Goal: Task Accomplishment & Management: Use online tool/utility

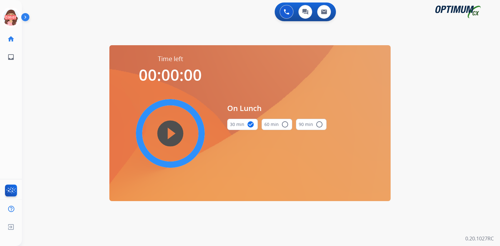
click at [8, 19] on icon at bounding box center [11, 17] width 20 height 20
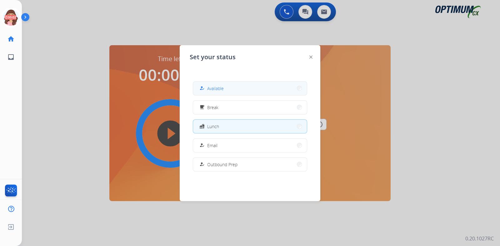
click at [225, 85] on button "how_to_reg Available" at bounding box center [250, 88] width 114 height 13
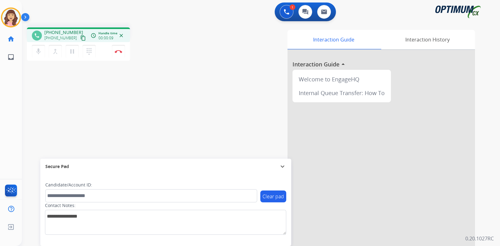
click at [80, 39] on mat-icon "content_copy" at bounding box center [83, 38] width 6 height 6
click at [73, 52] on mat-icon "pause" at bounding box center [71, 51] width 7 height 7
click at [74, 53] on mat-icon "play_arrow" at bounding box center [71, 51] width 7 height 7
click at [118, 111] on div "phone [PHONE_NUMBER] [PHONE_NUMBER] content_copy access_time Call metrics Queue…" at bounding box center [253, 152] width 463 height 260
click at [119, 52] on img at bounding box center [118, 51] width 7 height 3
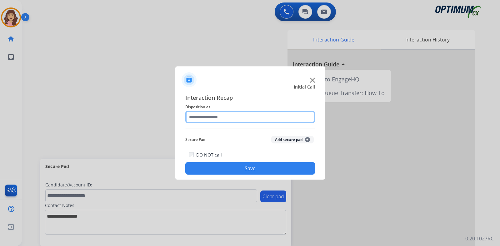
click at [231, 117] on input "text" at bounding box center [250, 117] width 130 height 12
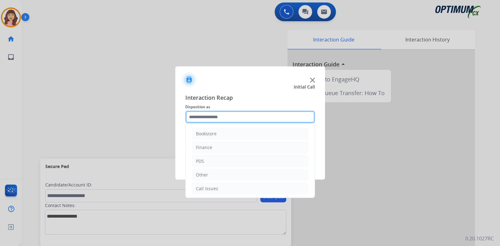
scroll to position [41, 0]
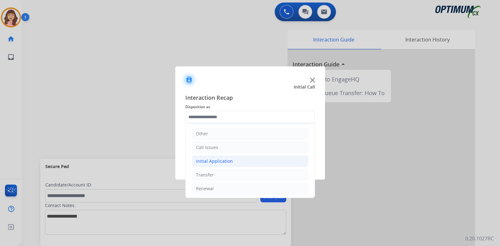
click at [222, 158] on div "Initial Application" at bounding box center [214, 161] width 37 height 6
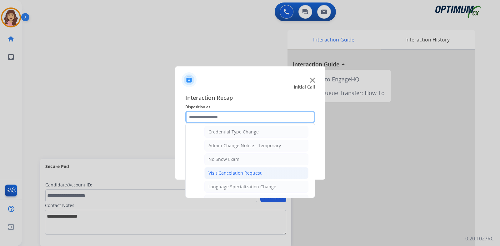
scroll to position [256, 0]
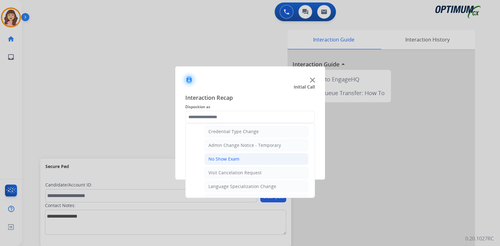
click at [235, 153] on li "No Show Exam" at bounding box center [256, 159] width 104 height 12
type input "**********"
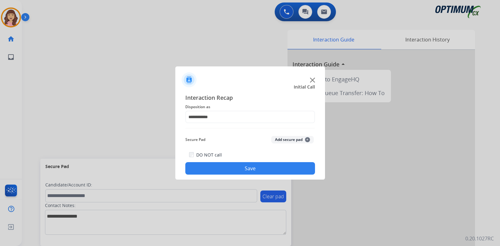
click at [245, 168] on button "Save" at bounding box center [250, 168] width 130 height 12
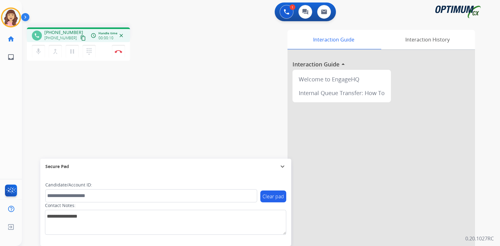
click at [80, 37] on mat-icon "content_copy" at bounding box center [83, 38] width 6 height 6
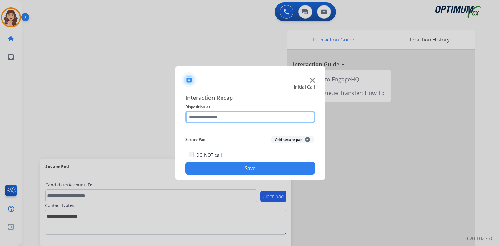
click at [242, 116] on input "text" at bounding box center [250, 117] width 130 height 12
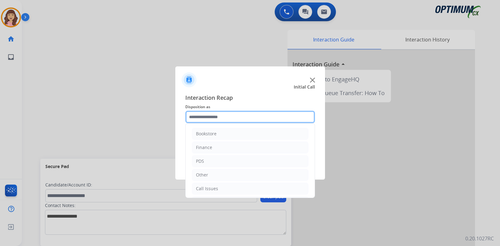
scroll to position [41, 0]
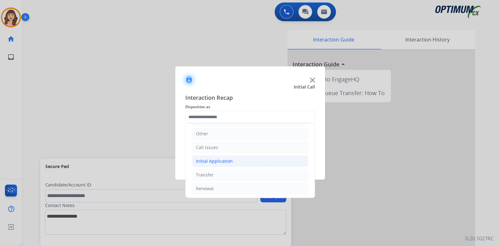
click at [229, 159] on div "Initial Application" at bounding box center [214, 161] width 37 height 6
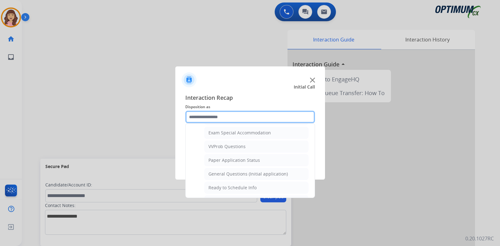
scroll to position [313, 0]
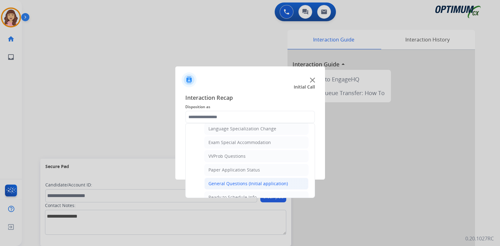
click at [243, 181] on div "General Questions (Initial application)" at bounding box center [247, 184] width 79 height 6
type input "**********"
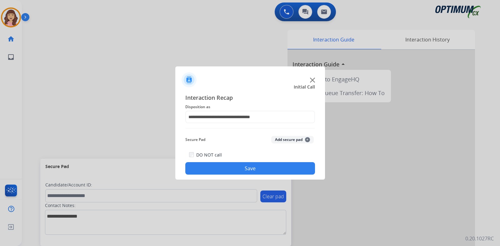
click at [256, 169] on button "Save" at bounding box center [250, 168] width 130 height 12
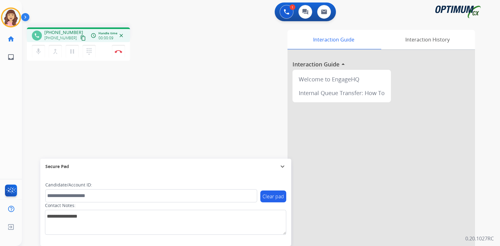
click at [80, 37] on mat-icon "content_copy" at bounding box center [83, 38] width 6 height 6
click at [73, 53] on mat-icon "pause" at bounding box center [71, 51] width 7 height 7
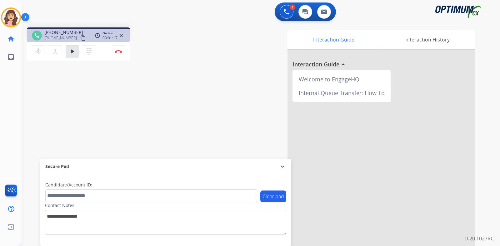
click at [104, 114] on div "phone [PHONE_NUMBER] [PHONE_NUMBER] content_copy access_time Call metrics Queue…" at bounding box center [253, 152] width 463 height 260
click at [76, 53] on button "play_arrow Hold" at bounding box center [72, 51] width 13 height 13
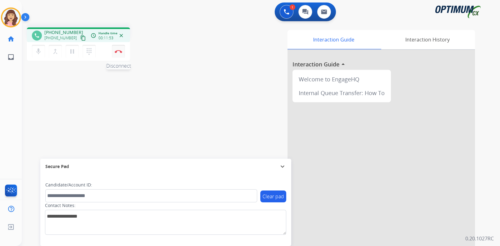
click at [118, 52] on img at bounding box center [118, 51] width 7 height 3
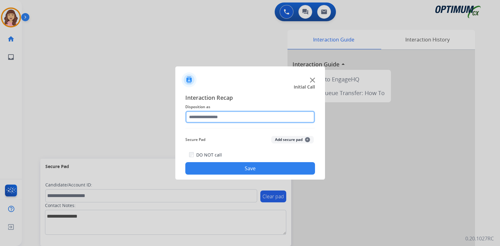
click at [228, 117] on input "text" at bounding box center [250, 117] width 130 height 12
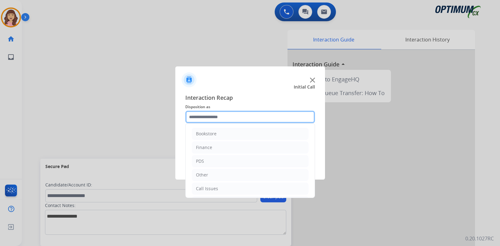
scroll to position [41, 0]
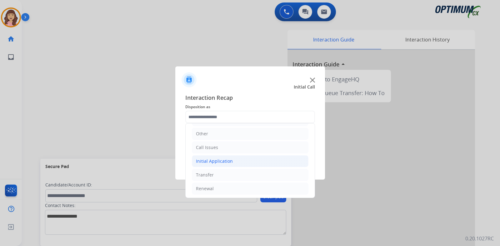
click at [228, 159] on div "Initial Application" at bounding box center [214, 161] width 37 height 6
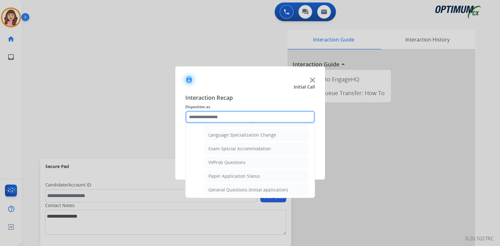
scroll to position [306, 0]
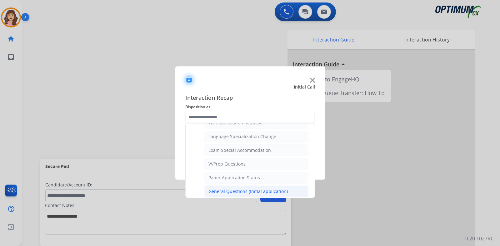
click at [243, 189] on div "General Questions (Initial application)" at bounding box center [247, 192] width 79 height 6
type input "**********"
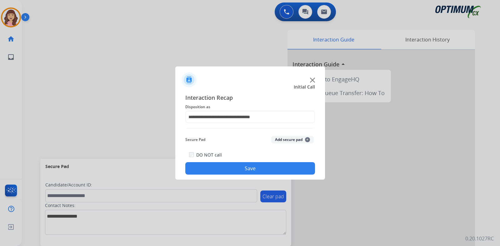
click at [260, 169] on button "Save" at bounding box center [250, 168] width 130 height 12
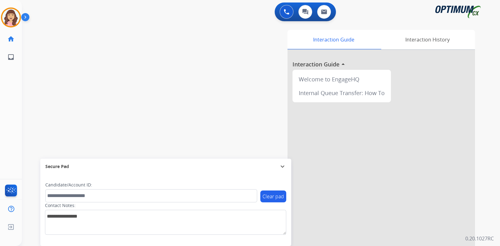
drag, startPoint x: 159, startPoint y: 103, endPoint x: 141, endPoint y: 79, distance: 30.2
click at [159, 103] on div "swap_horiz Break voice bridge close_fullscreen Connect 3-Way Call merge_type Se…" at bounding box center [253, 152] width 463 height 260
click at [80, 37] on mat-icon "content_copy" at bounding box center [83, 38] width 6 height 6
click at [91, 119] on div "phone [PHONE_NUMBER] [PHONE_NUMBER] content_copy access_time Call metrics Queue…" at bounding box center [253, 152] width 463 height 260
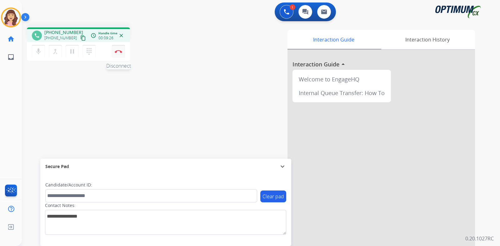
click at [119, 53] on button "Disconnect" at bounding box center [118, 51] width 13 height 13
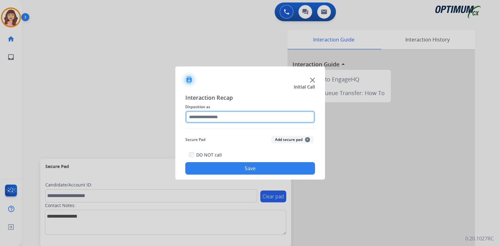
click at [235, 115] on input "text" at bounding box center [250, 117] width 130 height 12
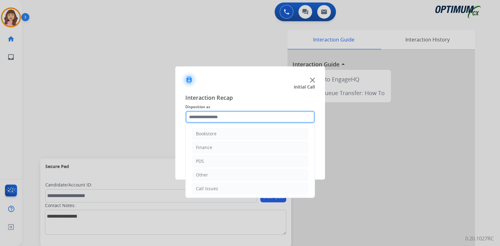
scroll to position [41, 0]
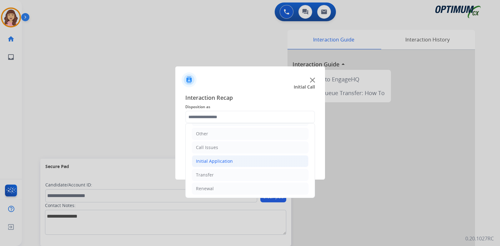
click at [218, 160] on div "Initial Application" at bounding box center [214, 161] width 37 height 6
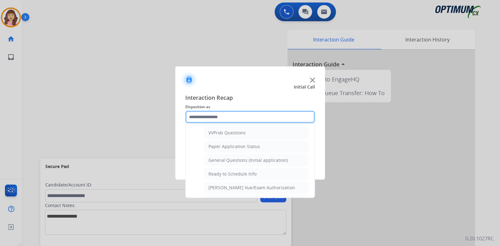
scroll to position [334, 0]
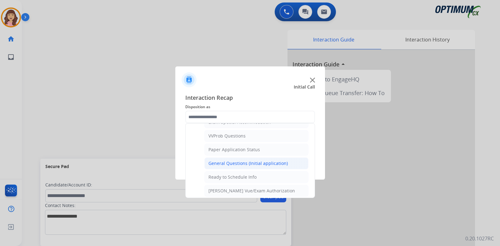
click at [246, 161] on div "General Questions (Initial application)" at bounding box center [247, 163] width 79 height 6
type input "**********"
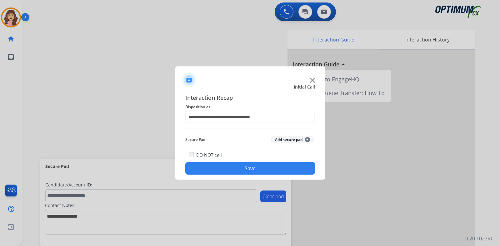
click at [242, 168] on button "Save" at bounding box center [250, 168] width 130 height 12
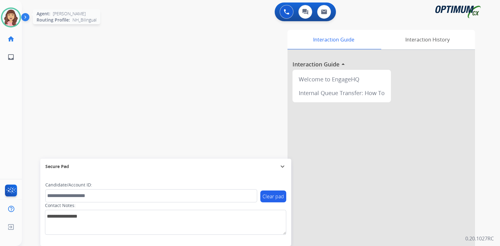
click at [9, 18] on img at bounding box center [10, 17] width 17 height 17
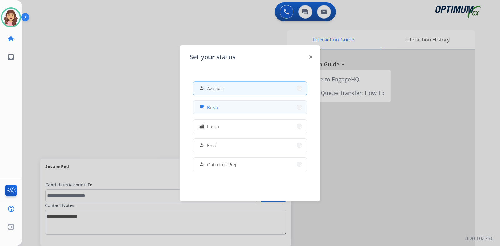
click at [210, 107] on span "Break" at bounding box center [212, 107] width 11 height 7
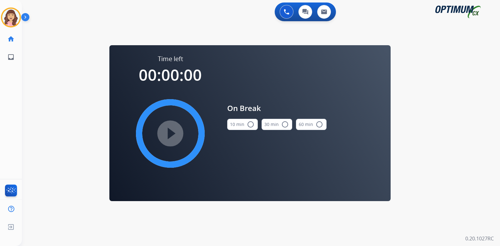
click at [249, 124] on mat-icon "radio_button_unchecked" at bounding box center [250, 124] width 7 height 7
click at [170, 133] on mat-icon "play_circle_filled" at bounding box center [169, 133] width 7 height 7
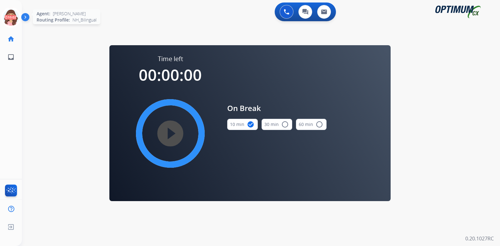
click at [9, 19] on icon at bounding box center [11, 17] width 20 height 20
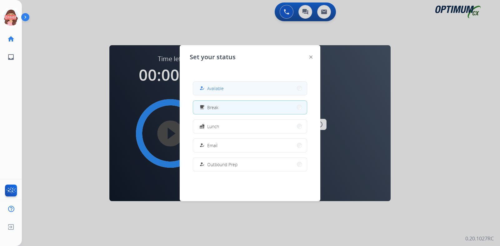
click at [230, 88] on button "how_to_reg Available" at bounding box center [250, 88] width 114 height 13
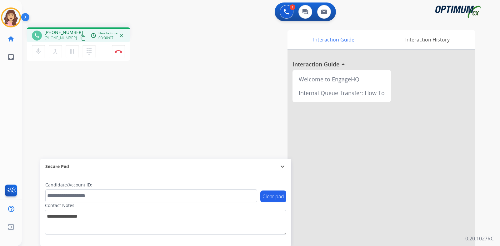
click at [80, 39] on mat-icon "content_copy" at bounding box center [83, 38] width 6 height 6
click at [119, 51] on img at bounding box center [118, 51] width 7 height 3
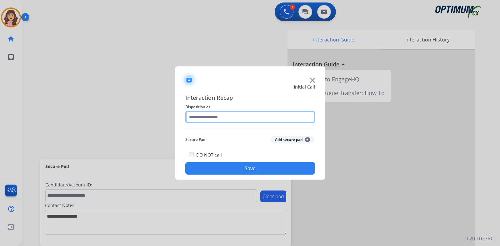
click at [239, 118] on input "text" at bounding box center [250, 117] width 130 height 12
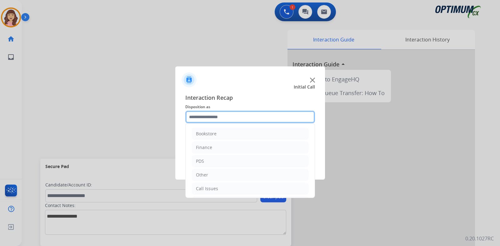
scroll to position [41, 0]
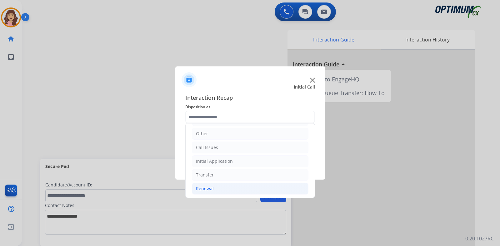
click at [213, 192] on li "Renewal" at bounding box center [250, 189] width 116 height 12
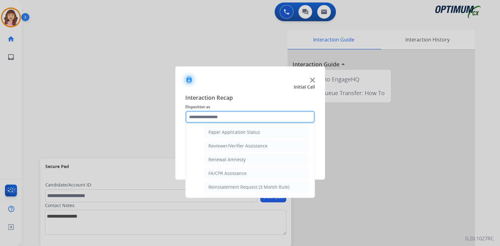
scroll to position [239, 0]
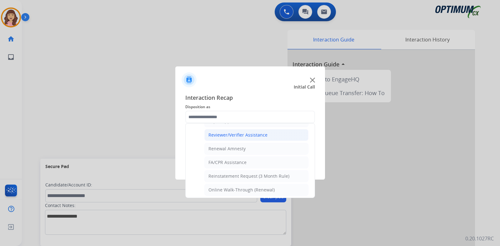
click at [233, 134] on div "Reviewer/Verifier Assistance" at bounding box center [237, 135] width 59 height 6
type input "**********"
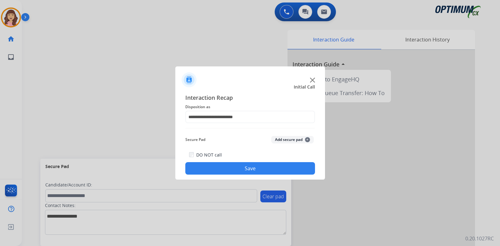
click at [241, 165] on button "Save" at bounding box center [250, 168] width 130 height 12
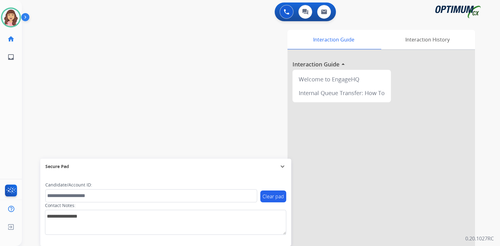
click at [98, 76] on div "swap_horiz Break voice bridge close_fullscreen Connect 3-Way Call merge_type Se…" at bounding box center [253, 152] width 463 height 260
click at [12, 21] on img at bounding box center [10, 17] width 17 height 17
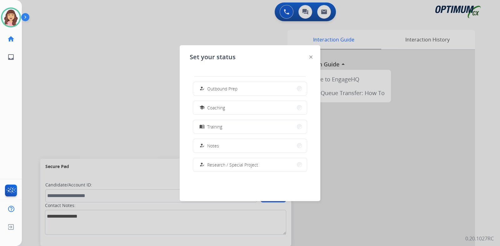
scroll to position [61, 0]
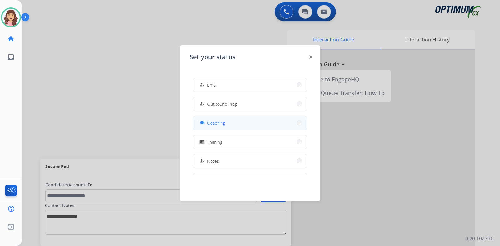
click at [211, 121] on span "Coaching" at bounding box center [216, 123] width 18 height 7
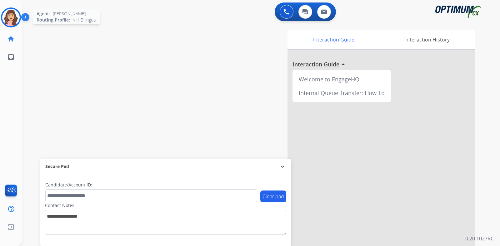
click at [9, 15] on img at bounding box center [10, 17] width 17 height 17
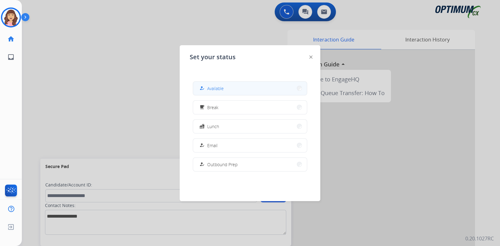
click at [203, 85] on div "how_to_reg" at bounding box center [202, 88] width 9 height 7
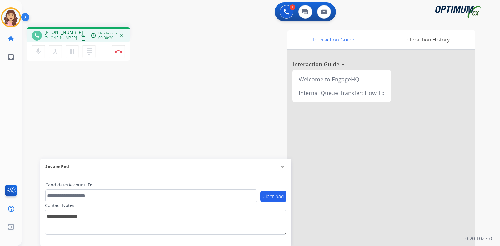
click at [80, 37] on mat-icon "content_copy" at bounding box center [83, 38] width 6 height 6
click at [94, 125] on div "phone [PHONE_NUMBER] [PHONE_NUMBER] content_copy access_time Call metrics Queue…" at bounding box center [253, 152] width 463 height 260
click at [116, 53] on button "Disconnect" at bounding box center [118, 51] width 13 height 13
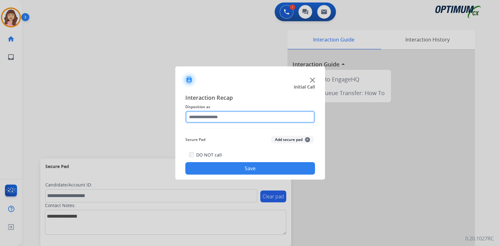
click at [243, 117] on input "text" at bounding box center [250, 117] width 130 height 12
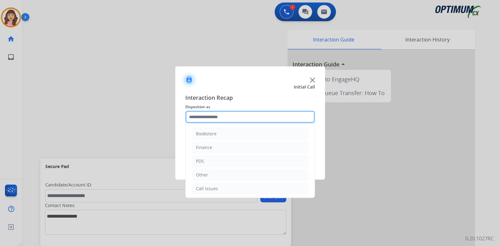
scroll to position [41, 0]
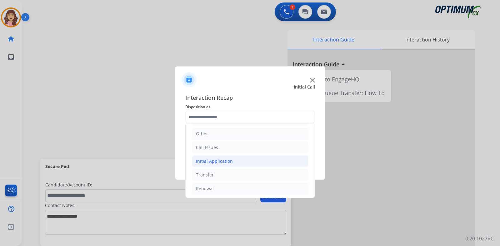
click at [216, 161] on div "Initial Application" at bounding box center [214, 161] width 37 height 6
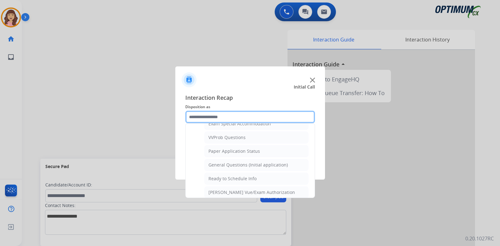
scroll to position [318, 0]
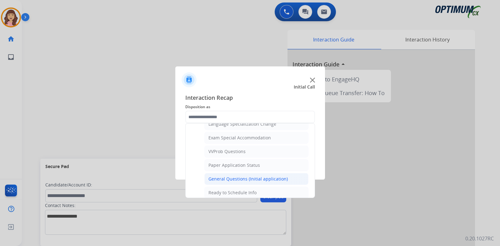
click at [232, 178] on div "General Questions (Initial application)" at bounding box center [247, 179] width 79 height 6
type input "**********"
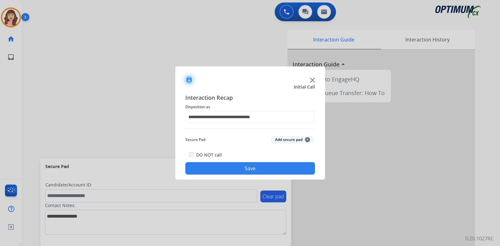
click at [253, 168] on button "Save" at bounding box center [250, 168] width 130 height 12
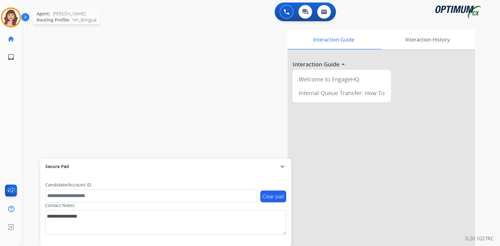
click at [12, 20] on img at bounding box center [10, 17] width 17 height 17
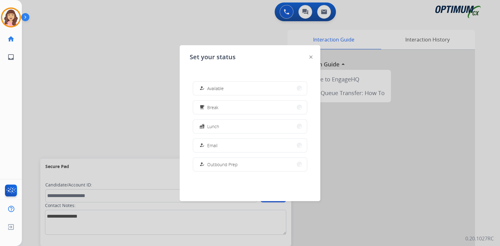
scroll to position [155, 0]
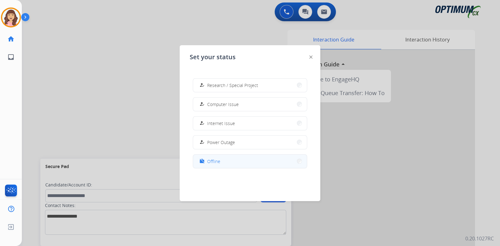
click at [237, 160] on button "work_off Offline" at bounding box center [250, 161] width 114 height 13
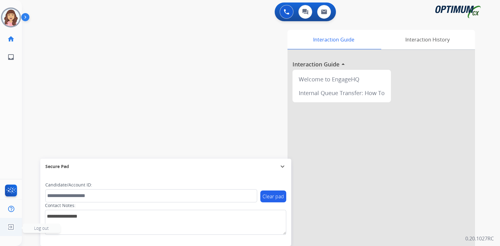
click at [9, 226] on img at bounding box center [10, 227] width 11 height 12
